Goal: Task Accomplishment & Management: Use online tool/utility

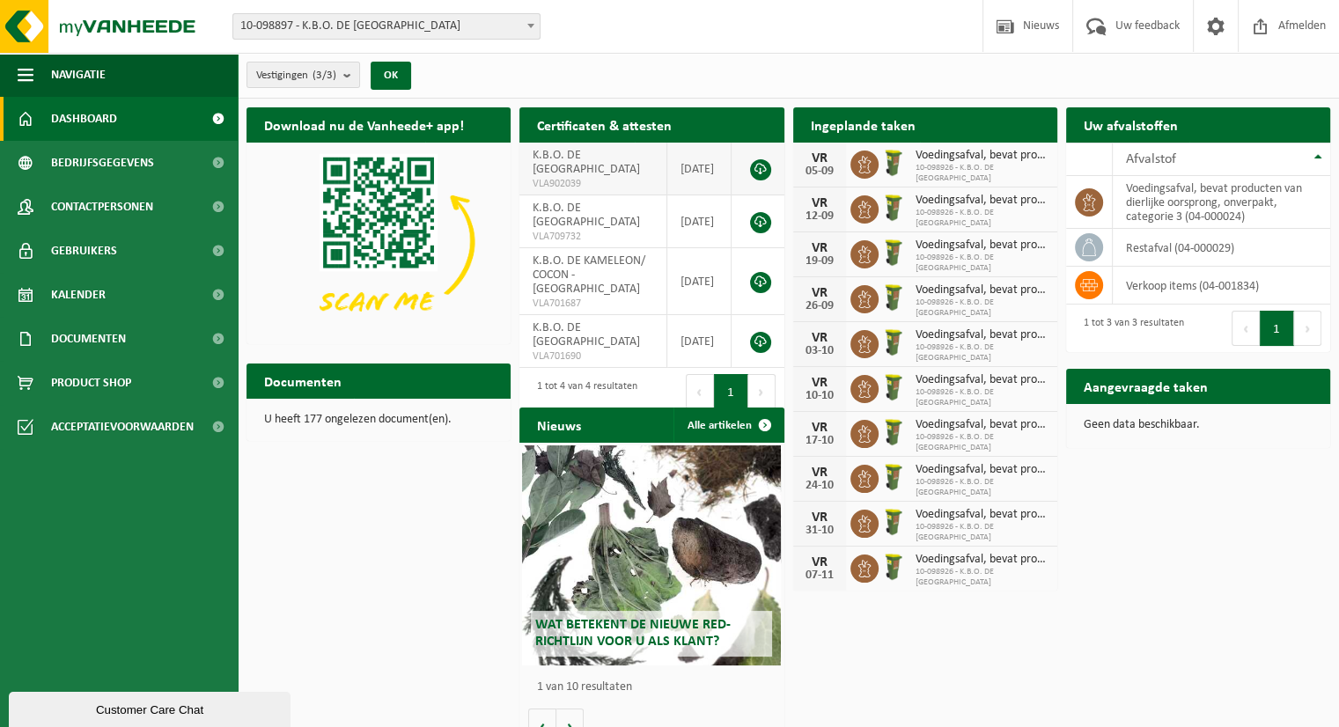
click at [622, 172] on td "K.B.O. DE KAMELEON - OUDENAARDE VLA902039" at bounding box center [593, 169] width 148 height 53
click at [1200, 251] on td "restafval (04-000029)" at bounding box center [1220, 248] width 217 height 38
click at [1084, 239] on icon at bounding box center [1089, 248] width 18 height 18
click at [1317, 156] on th "Afvalstof" at bounding box center [1220, 159] width 217 height 33
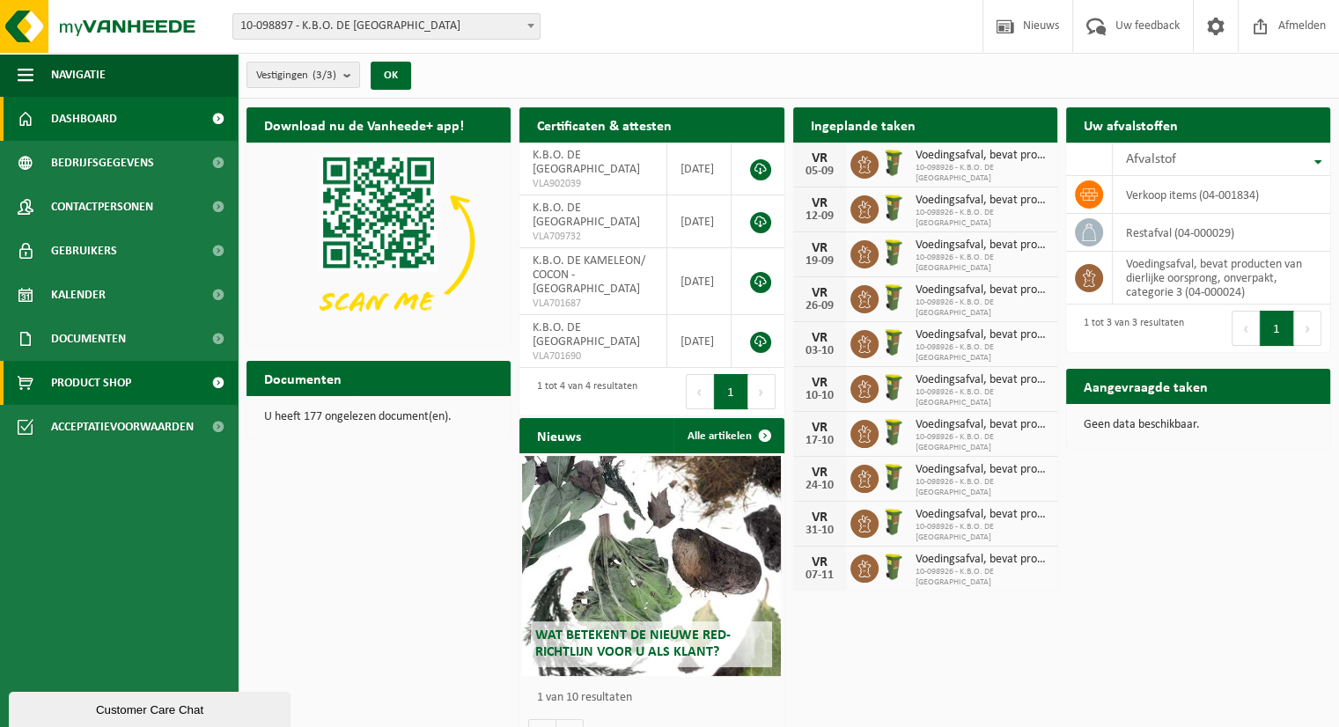
click at [74, 385] on span "Product Shop" at bounding box center [91, 383] width 80 height 44
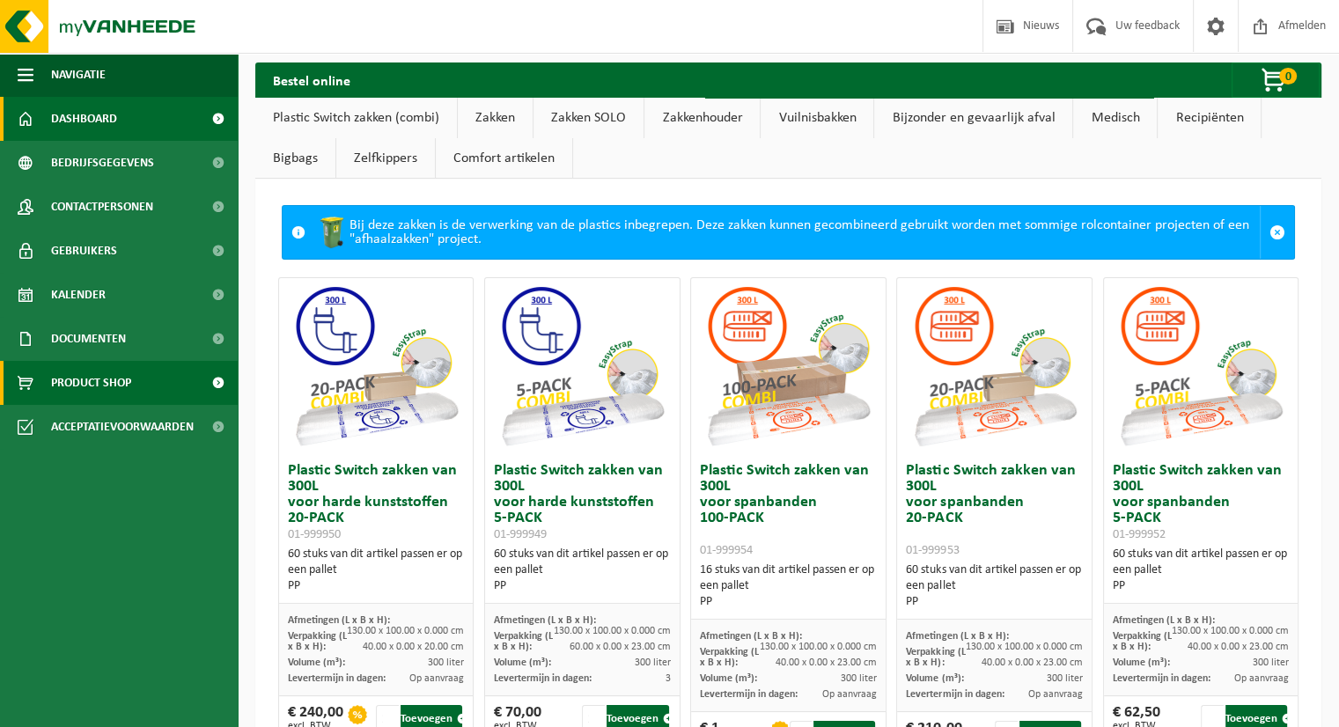
click at [89, 116] on span "Dashboard" at bounding box center [84, 119] width 66 height 44
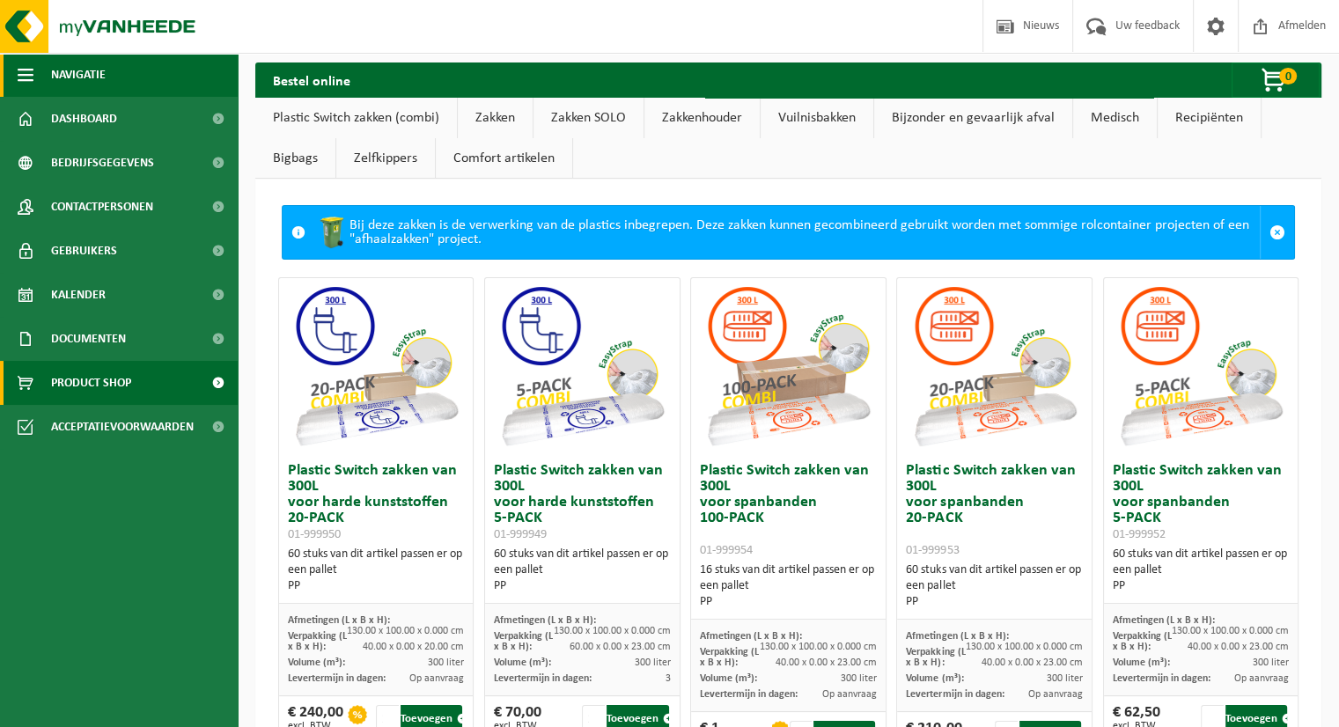
click at [29, 69] on span "button" at bounding box center [26, 75] width 16 height 44
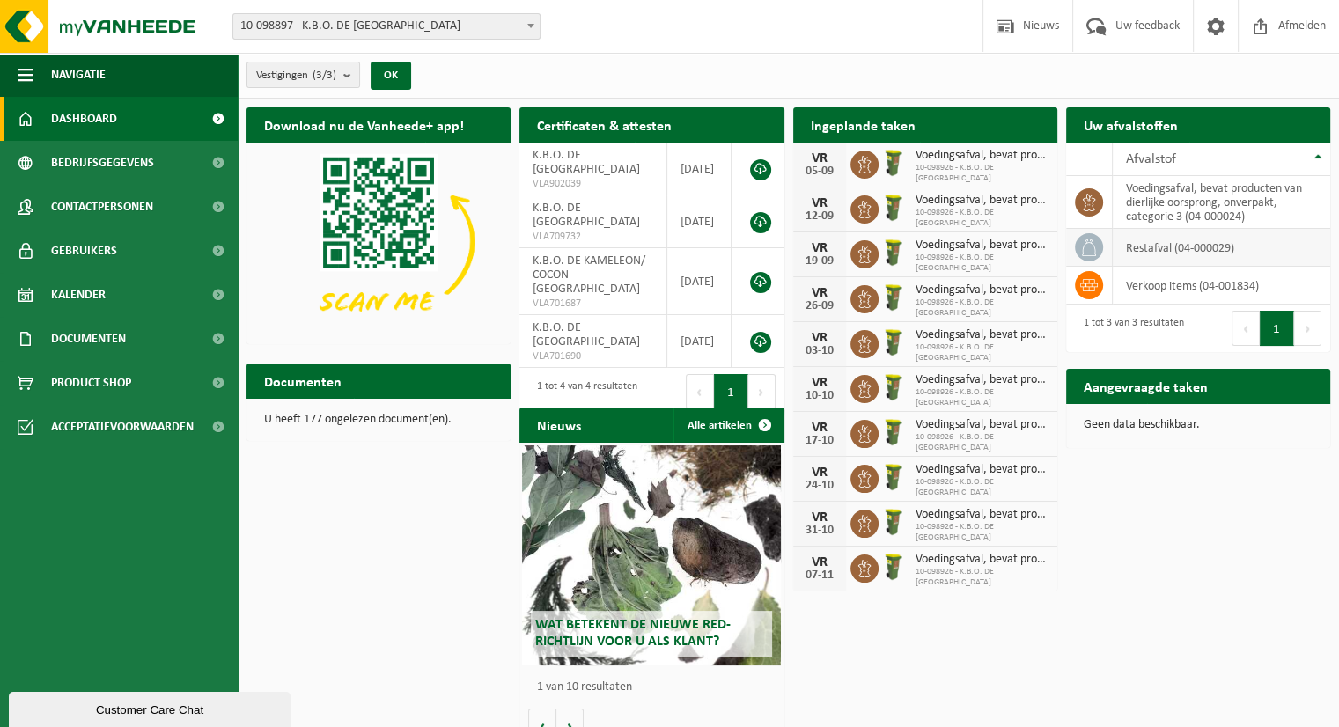
click at [1135, 247] on td "restafval (04-000029)" at bounding box center [1220, 248] width 217 height 38
click at [1090, 246] on icon at bounding box center [1089, 248] width 18 height 18
click at [1145, 388] on h2 "Aangevraagde taken" at bounding box center [1145, 386] width 159 height 34
click at [1162, 430] on p "Geen data beschikbaar." at bounding box center [1197, 425] width 229 height 12
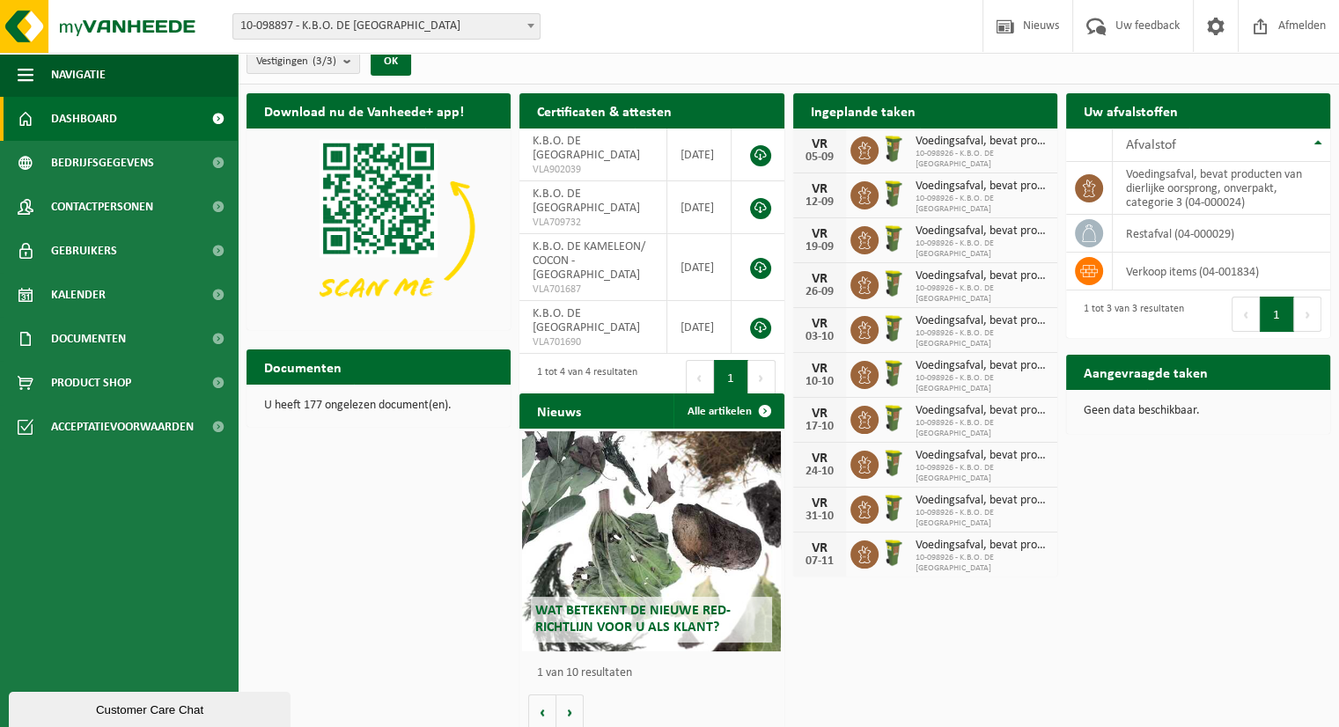
scroll to position [25, 0]
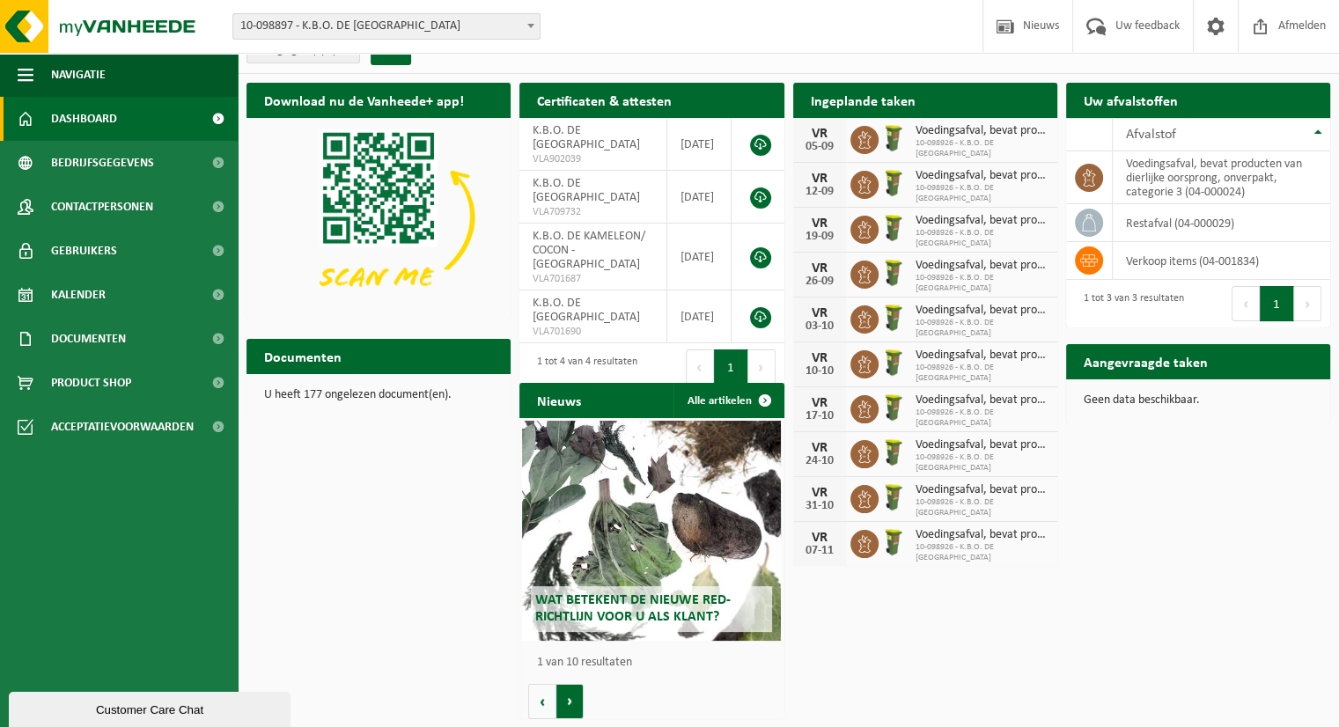
click at [571, 696] on button "Volgende" at bounding box center [569, 701] width 27 height 35
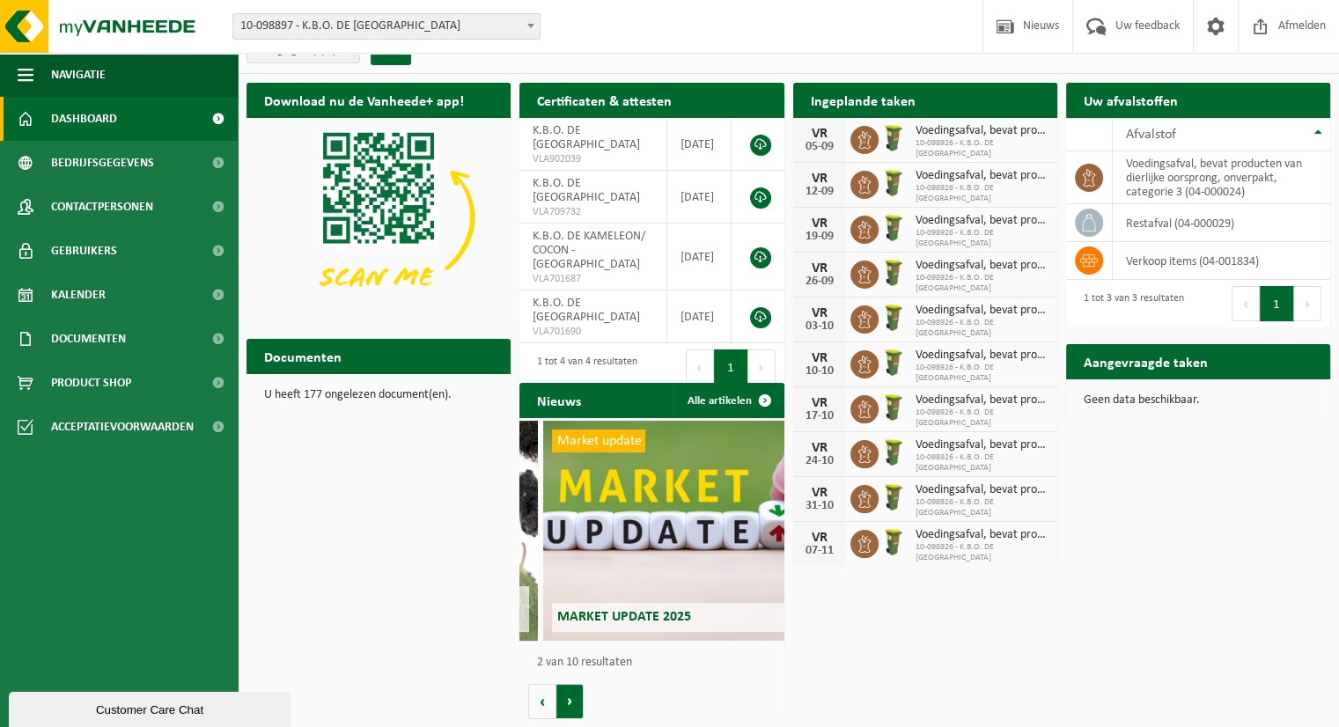
scroll to position [0, 264]
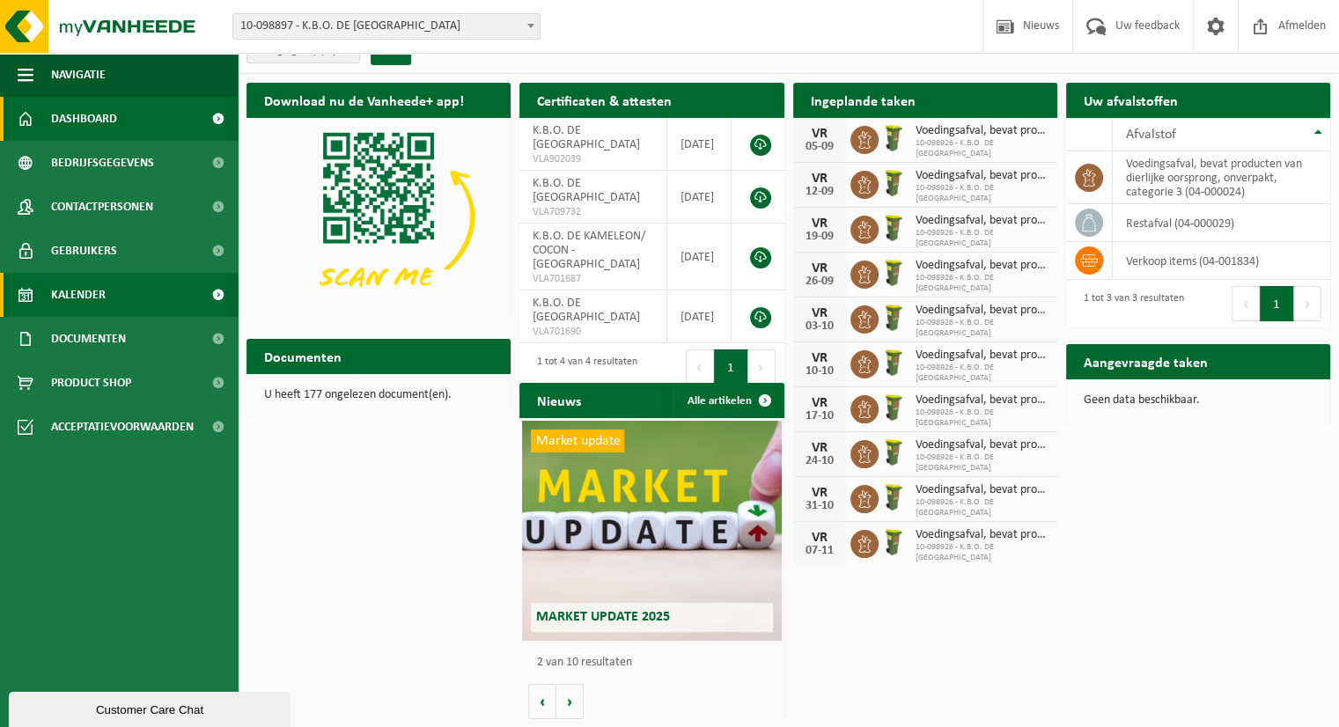
click at [130, 297] on link "Kalender" at bounding box center [119, 295] width 238 height 44
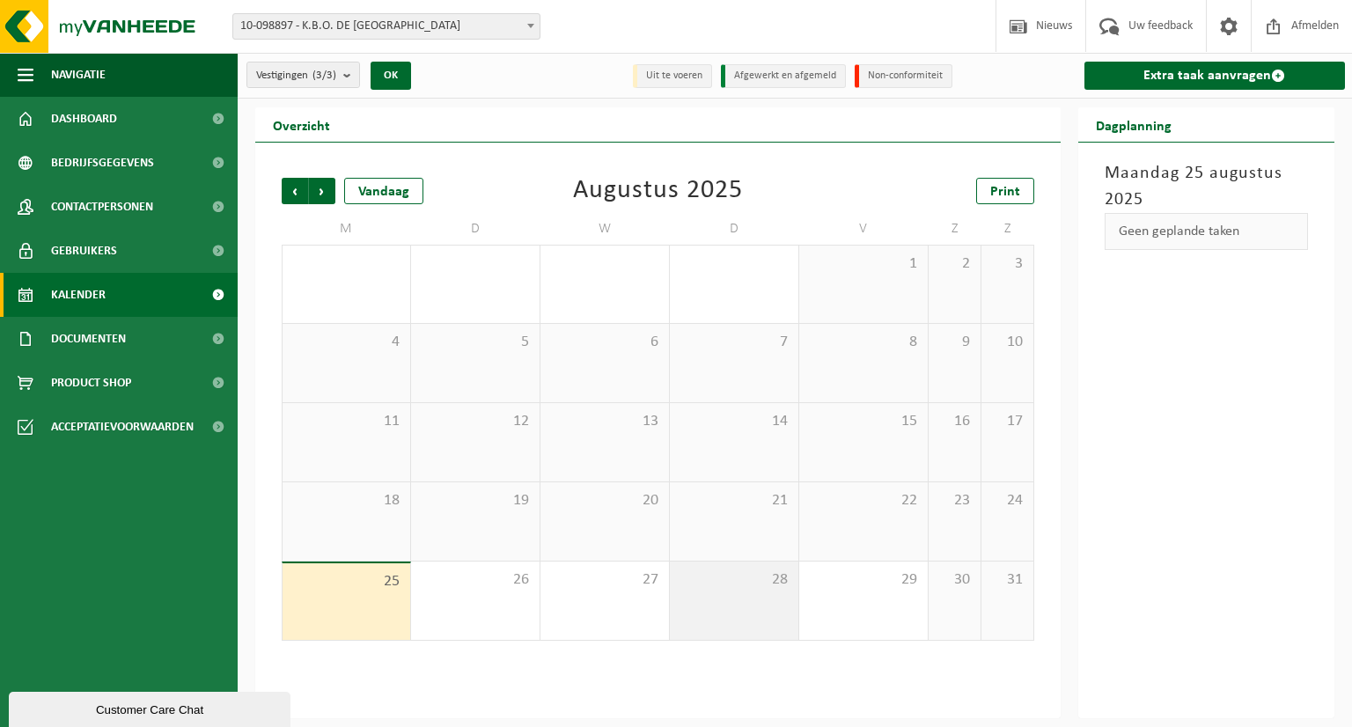
click at [751, 582] on span "28" at bounding box center [734, 579] width 111 height 19
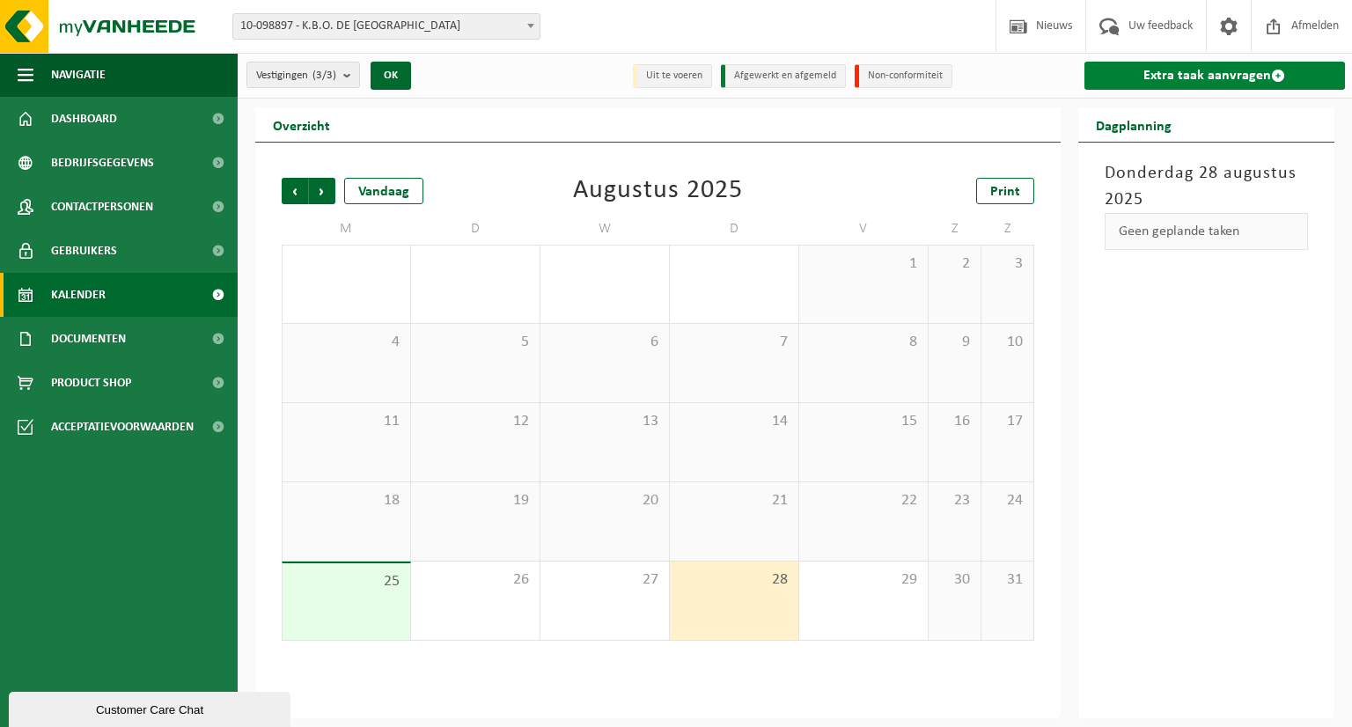
click at [1266, 75] on link "Extra taak aanvragen" at bounding box center [1214, 76] width 261 height 28
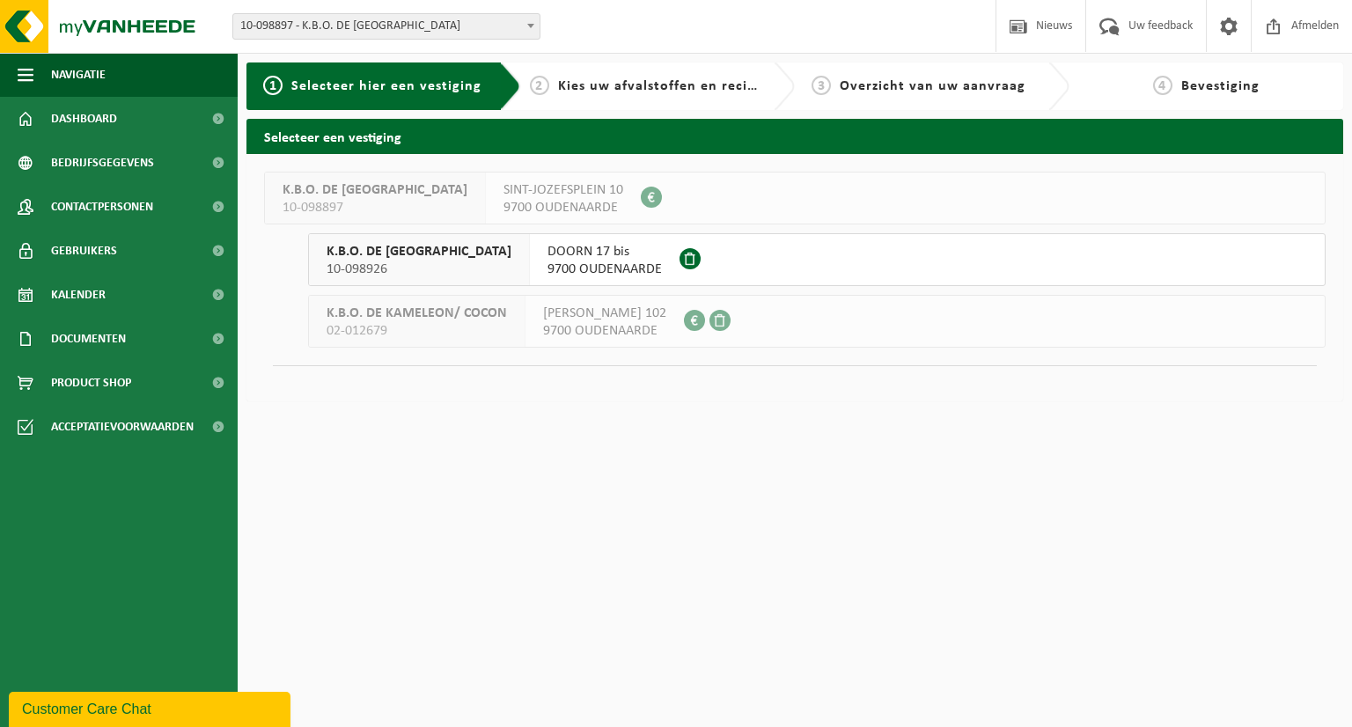
click at [415, 259] on span "K.B.O. DE [GEOGRAPHIC_DATA]" at bounding box center [419, 252] width 185 height 18
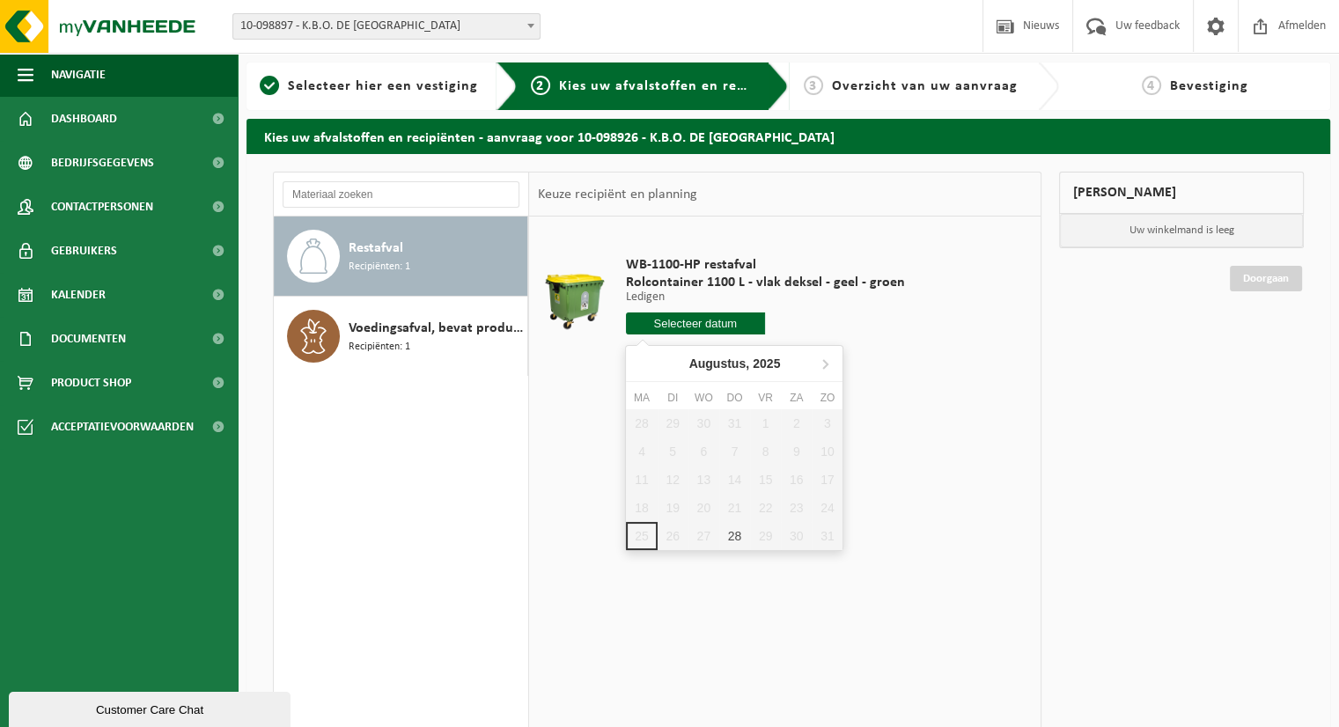
click at [689, 327] on input "text" at bounding box center [696, 323] width 140 height 22
click at [734, 539] on div "28" at bounding box center [734, 536] width 31 height 28
type input "Van [DATE]"
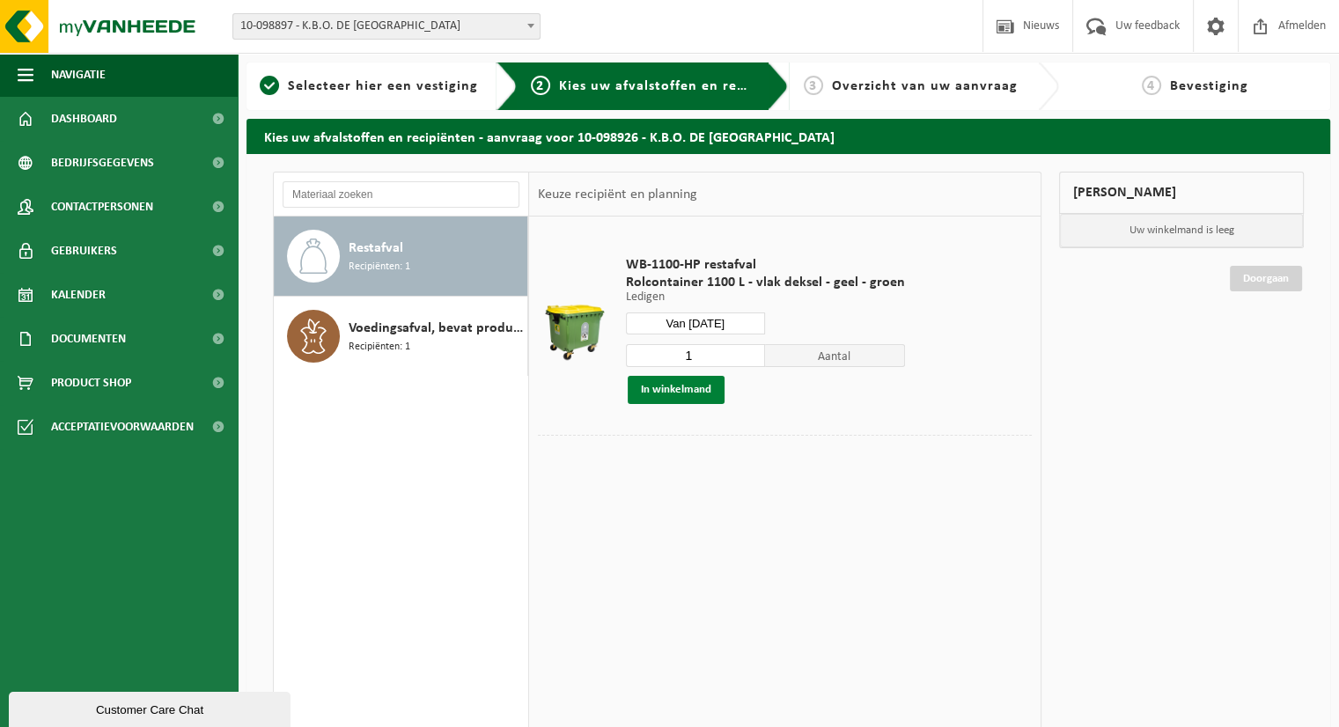
click at [682, 391] on button "In winkelmand" at bounding box center [676, 390] width 97 height 28
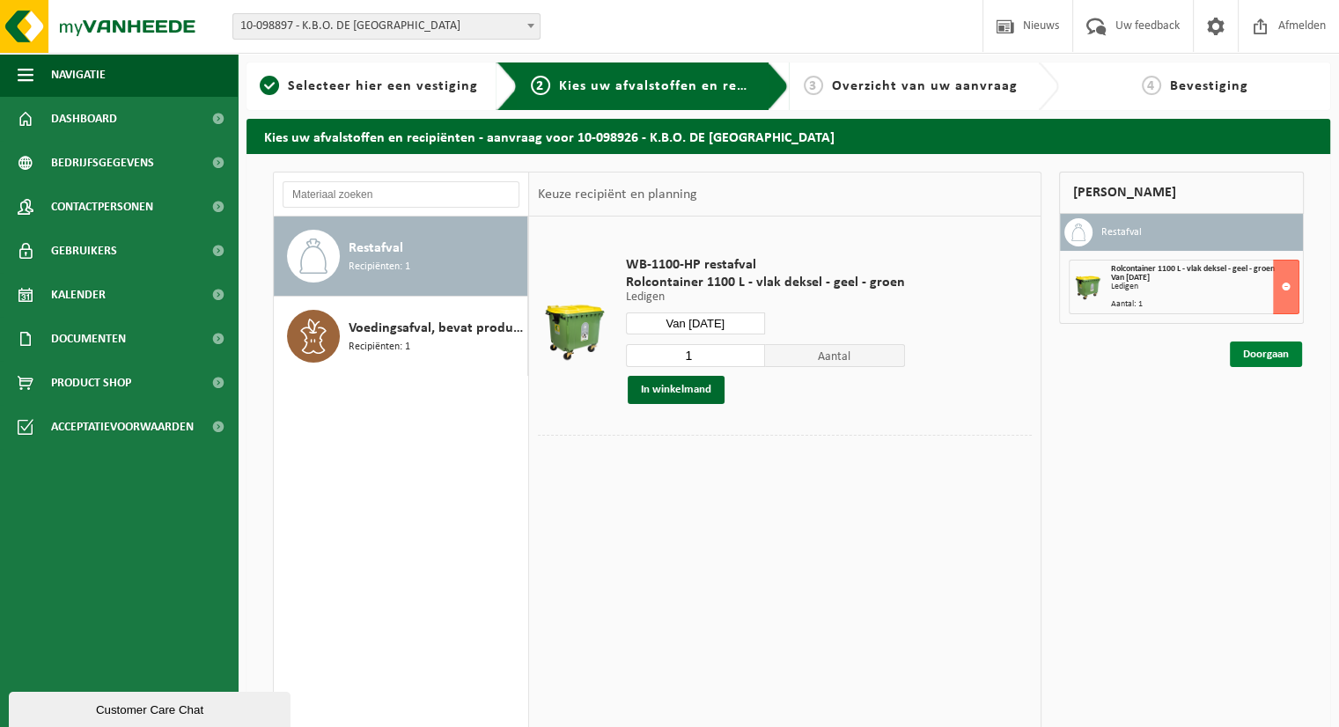
click at [1258, 356] on link "Doorgaan" at bounding box center [1265, 354] width 72 height 26
